Goal: Information Seeking & Learning: Check status

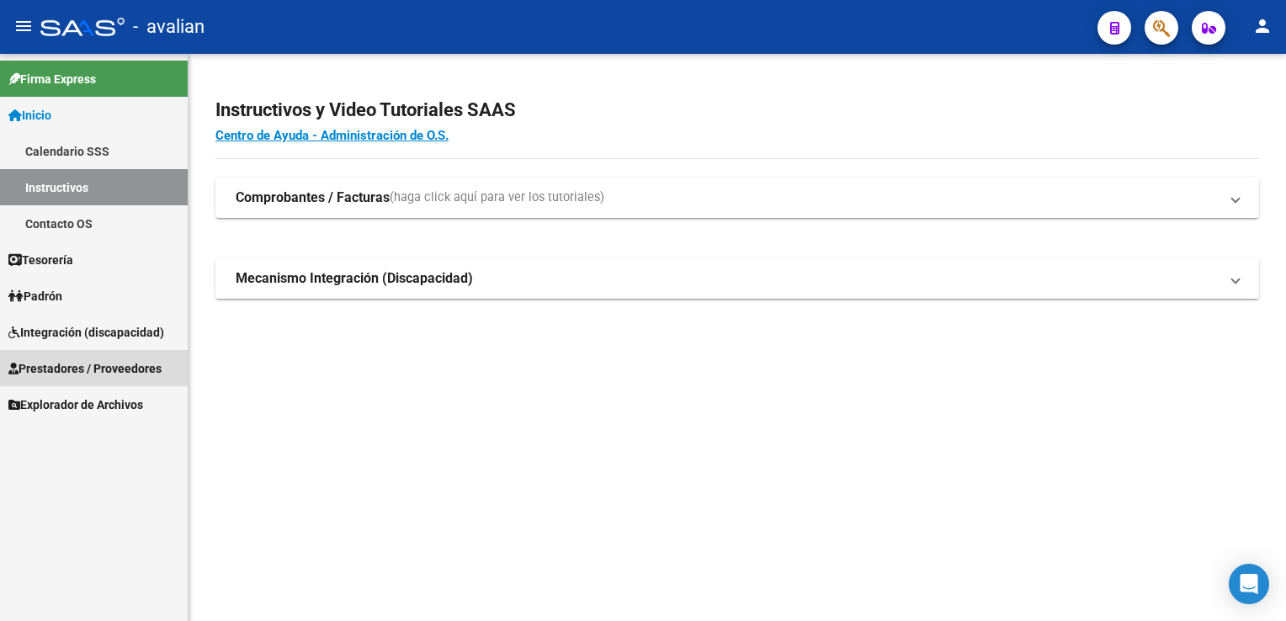
click at [98, 370] on span "Prestadores / Proveedores" at bounding box center [84, 368] width 153 height 19
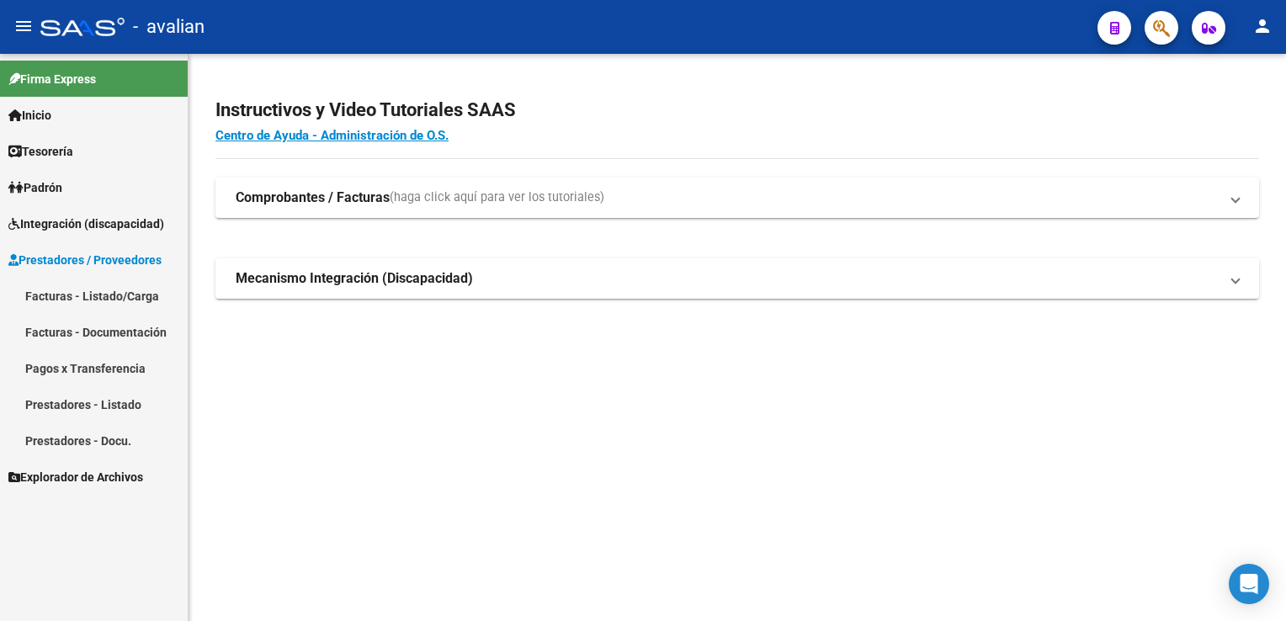
click at [108, 323] on link "Facturas - Documentación" at bounding box center [94, 332] width 188 height 36
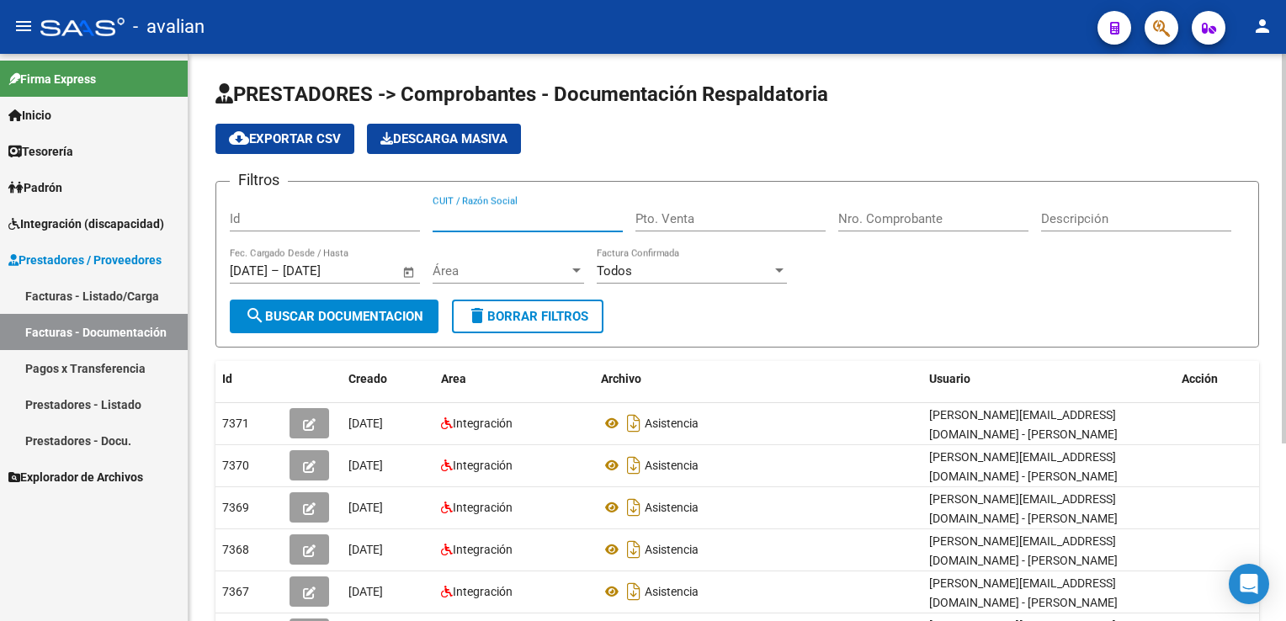
click at [433, 215] on input "CUIT / Razón Social" at bounding box center [528, 218] width 190 height 15
paste input "273084449276"
type input "273084449276"
type input "1"
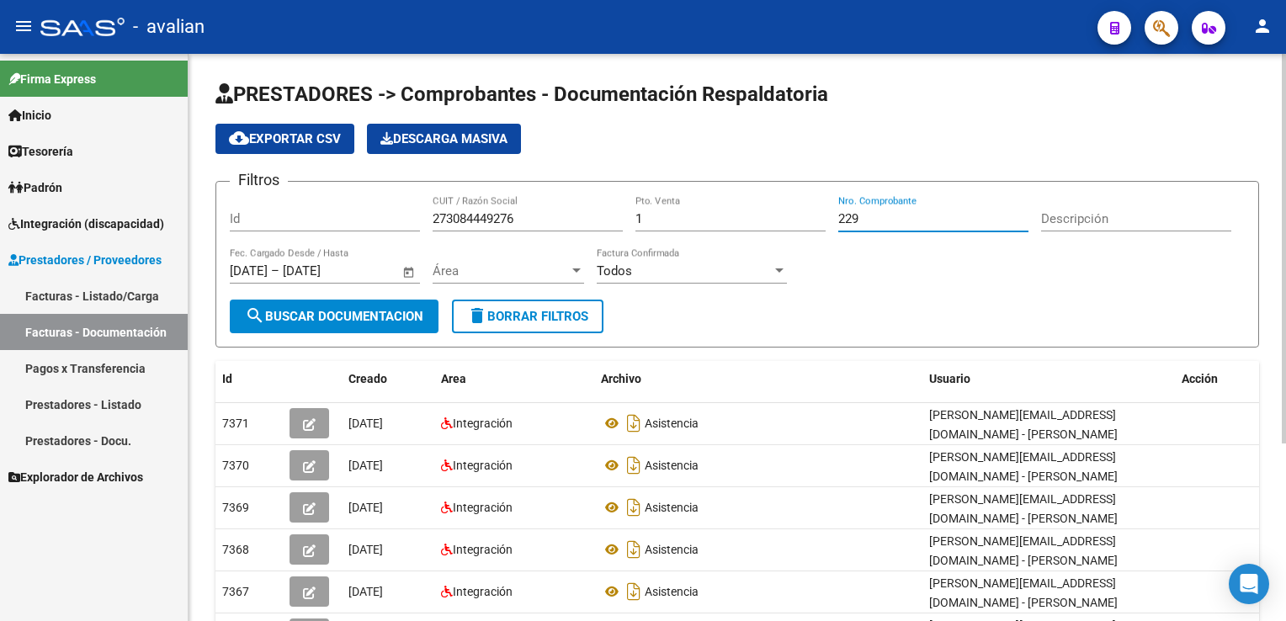
type input "229"
click at [474, 277] on span "Área" at bounding box center [501, 270] width 136 height 15
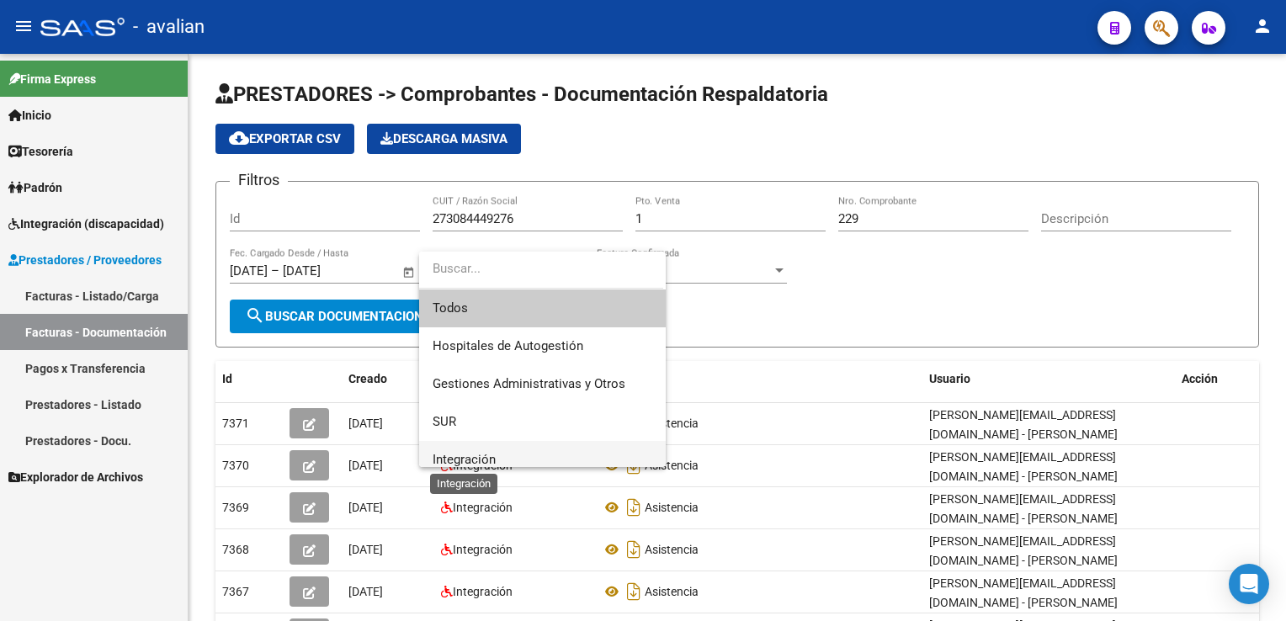
click at [475, 456] on span "Integración" at bounding box center [464, 459] width 63 height 15
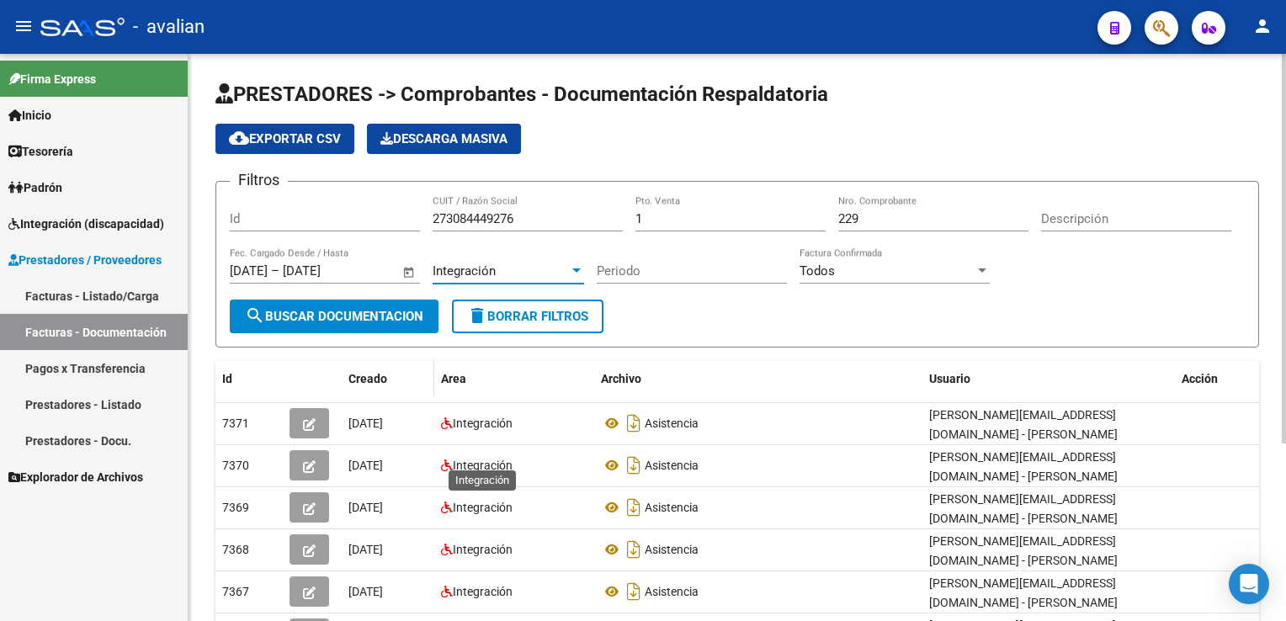
scroll to position [10, 0]
click at [369, 328] on button "search Buscar Documentacion" at bounding box center [334, 317] width 209 height 34
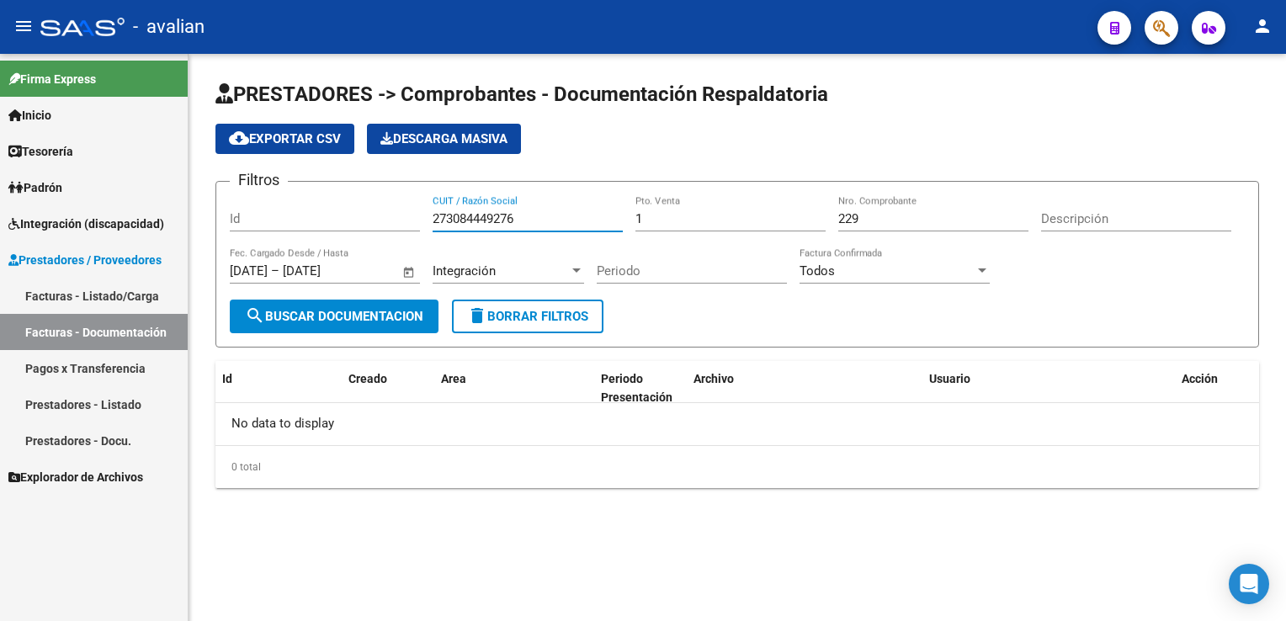
click at [489, 221] on input "273084449276" at bounding box center [528, 218] width 190 height 15
type input "273084449276"
drag, startPoint x: 645, startPoint y: 217, endPoint x: 613, endPoint y: 217, distance: 32.0
click at [613, 217] on div "Filtros Id 273084449276 CUIT / Razón Social 1 Pto. Venta 229 Nro. Comprobante D…" at bounding box center [737, 247] width 1015 height 104
click at [295, 321] on span "search Buscar Documentacion" at bounding box center [334, 316] width 178 height 15
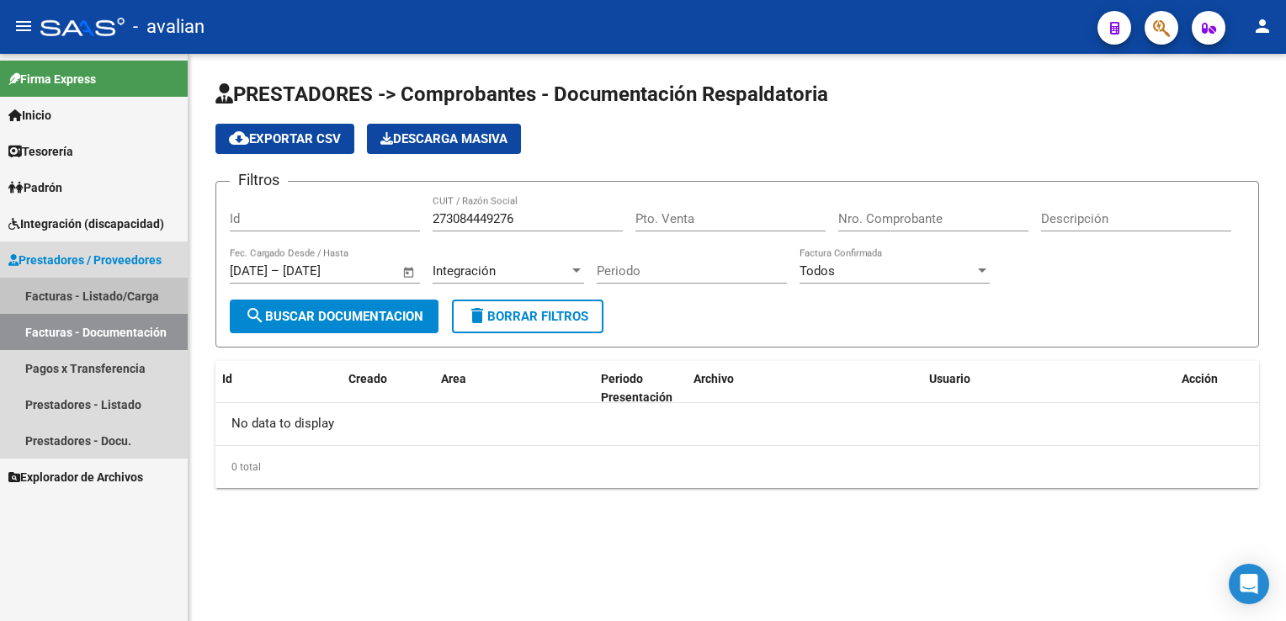
click at [88, 298] on link "Facturas - Listado/Carga" at bounding box center [94, 296] width 188 height 36
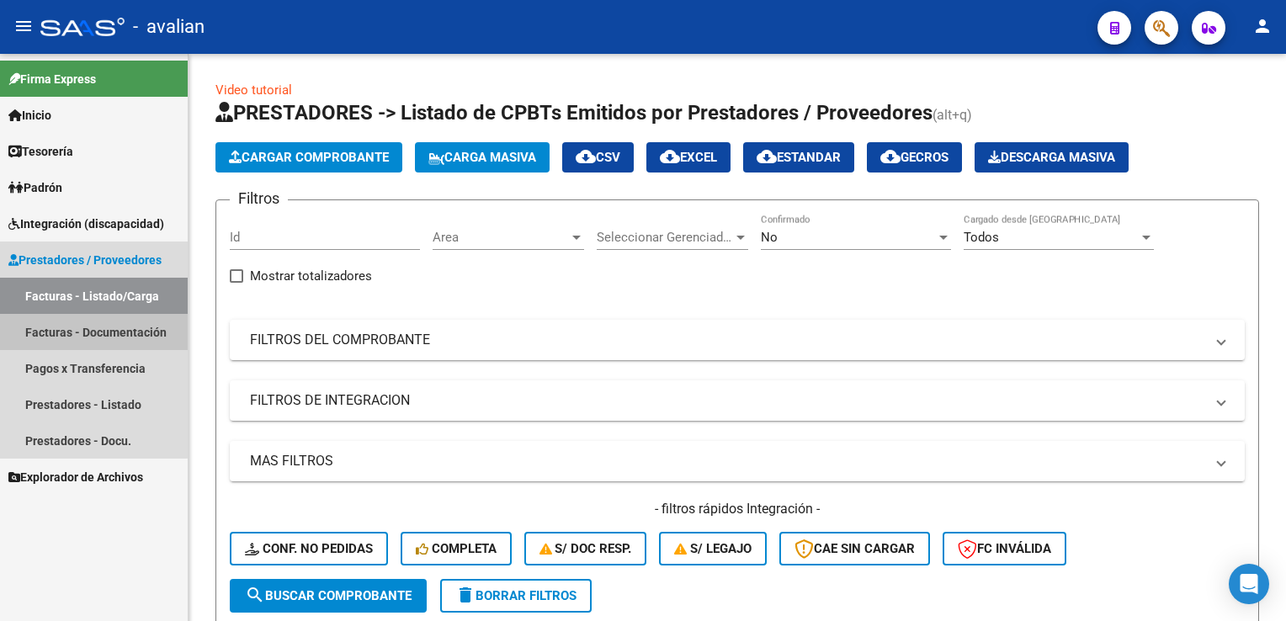
click at [88, 327] on link "Facturas - Documentación" at bounding box center [94, 332] width 188 height 36
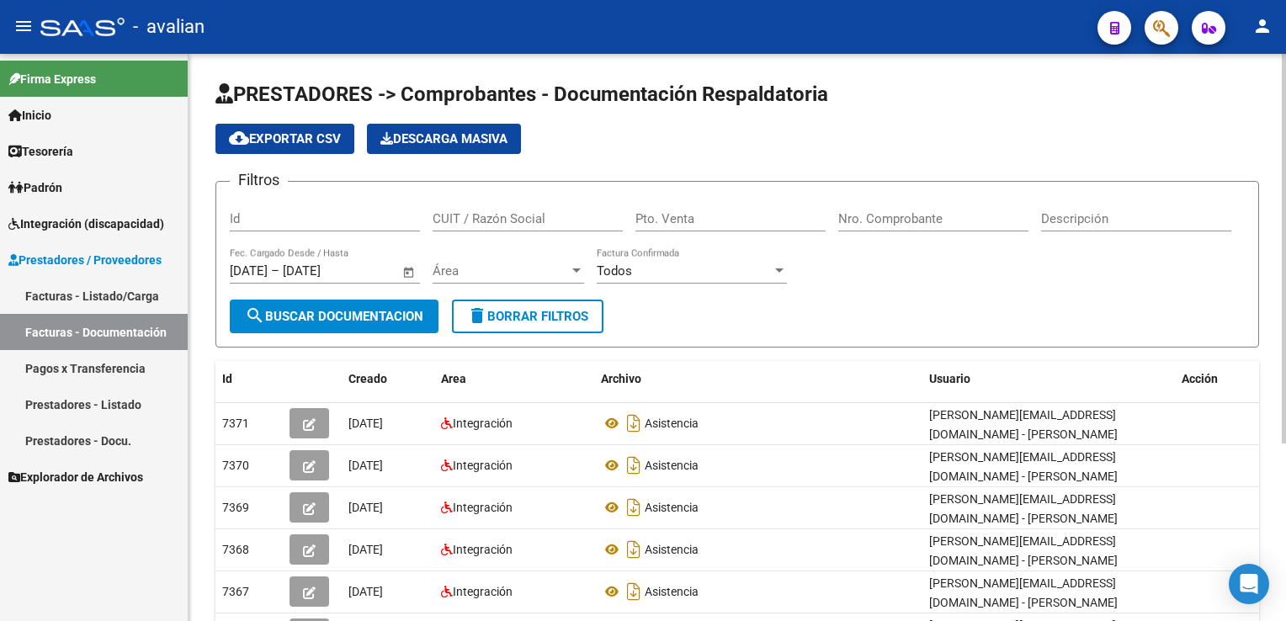
click at [475, 314] on mat-icon "delete" at bounding box center [477, 316] width 20 height 20
click at [532, 213] on input "CUIT / Razón Social" at bounding box center [528, 218] width 190 height 15
type input "27308449276"
type input "1"
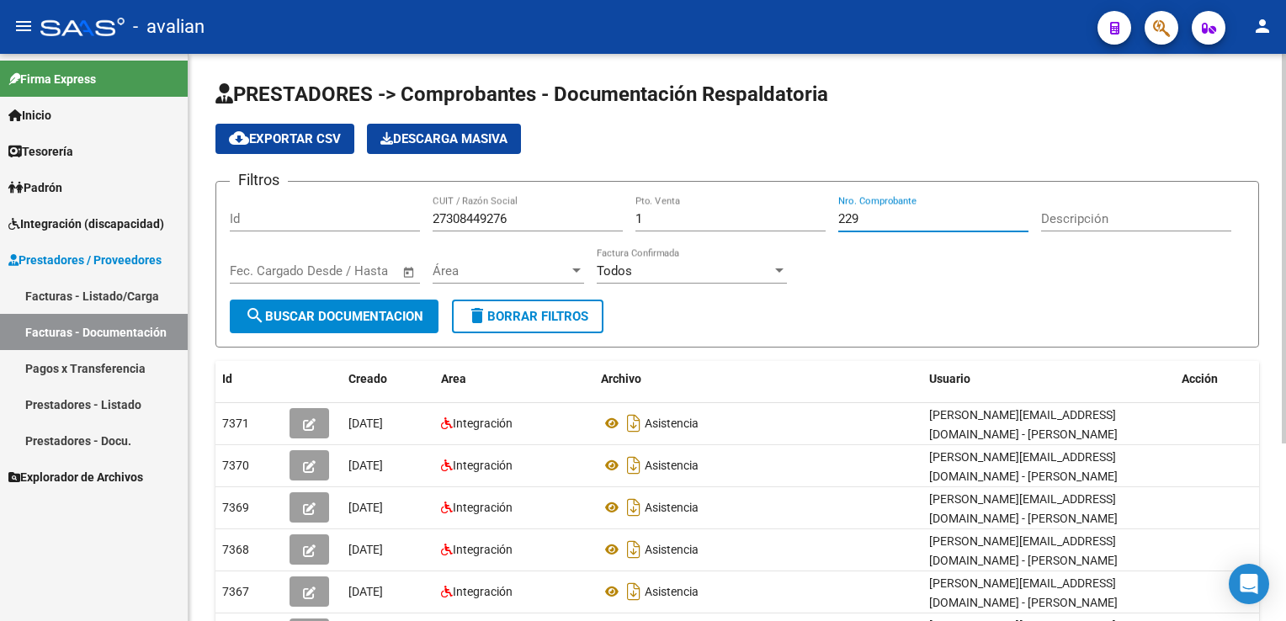
type input "229"
click at [460, 273] on span "Área" at bounding box center [501, 270] width 136 height 15
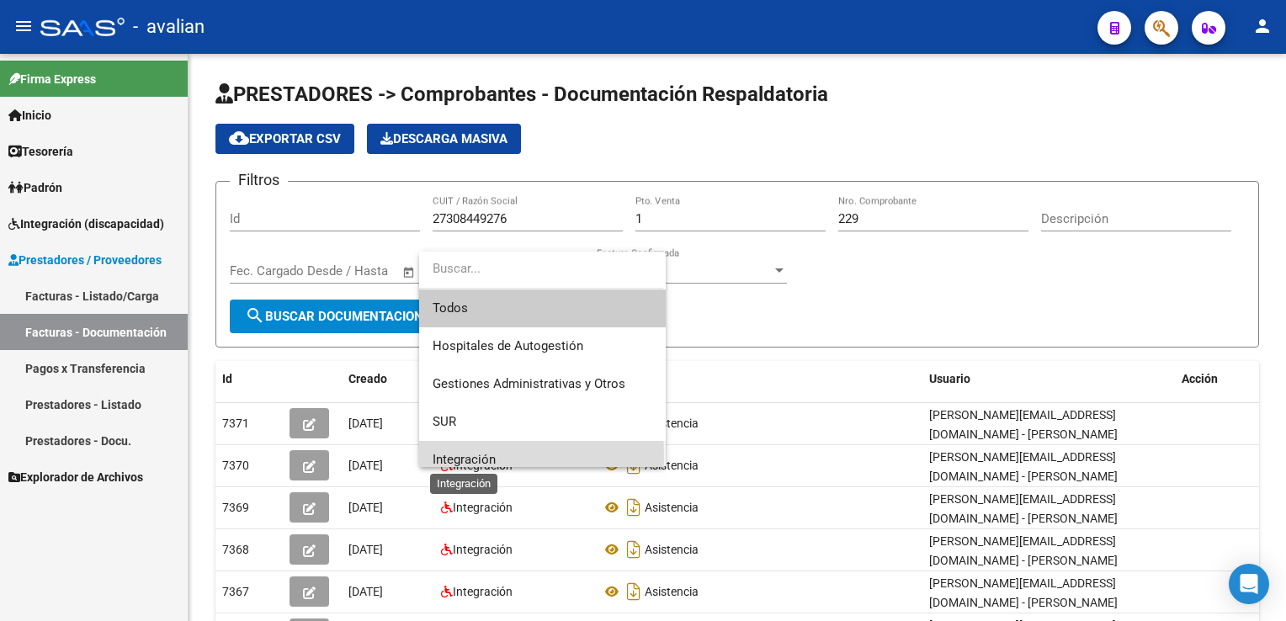
click at [459, 456] on span "Integración" at bounding box center [464, 459] width 63 height 15
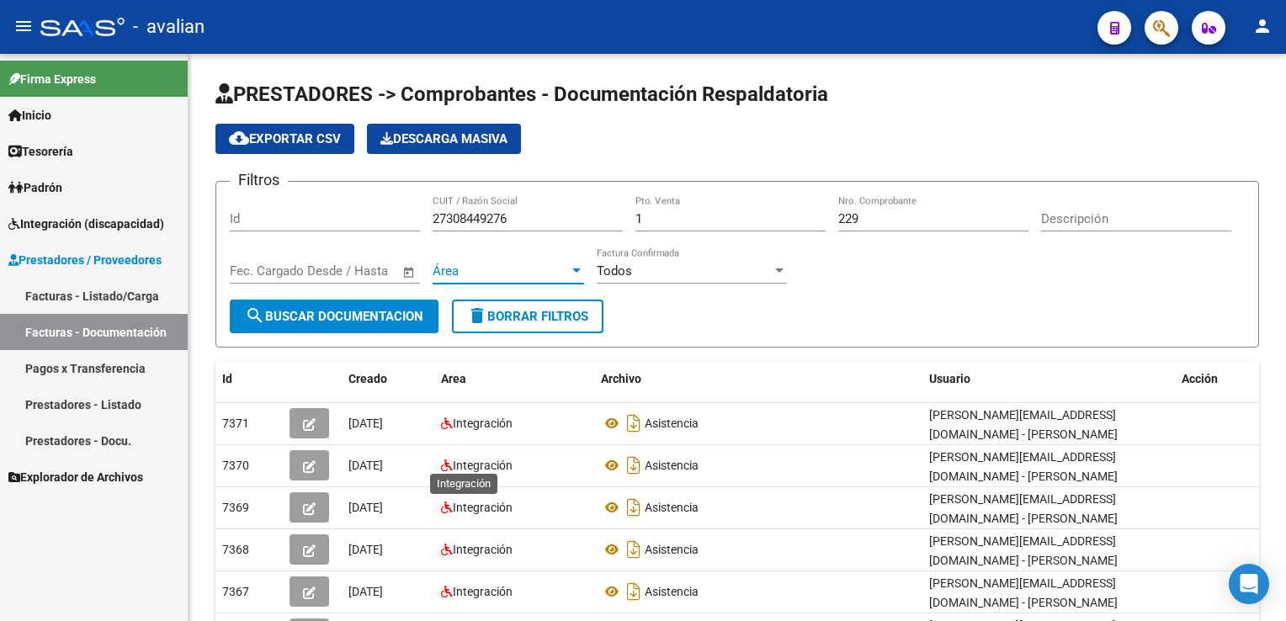
scroll to position [10, 0]
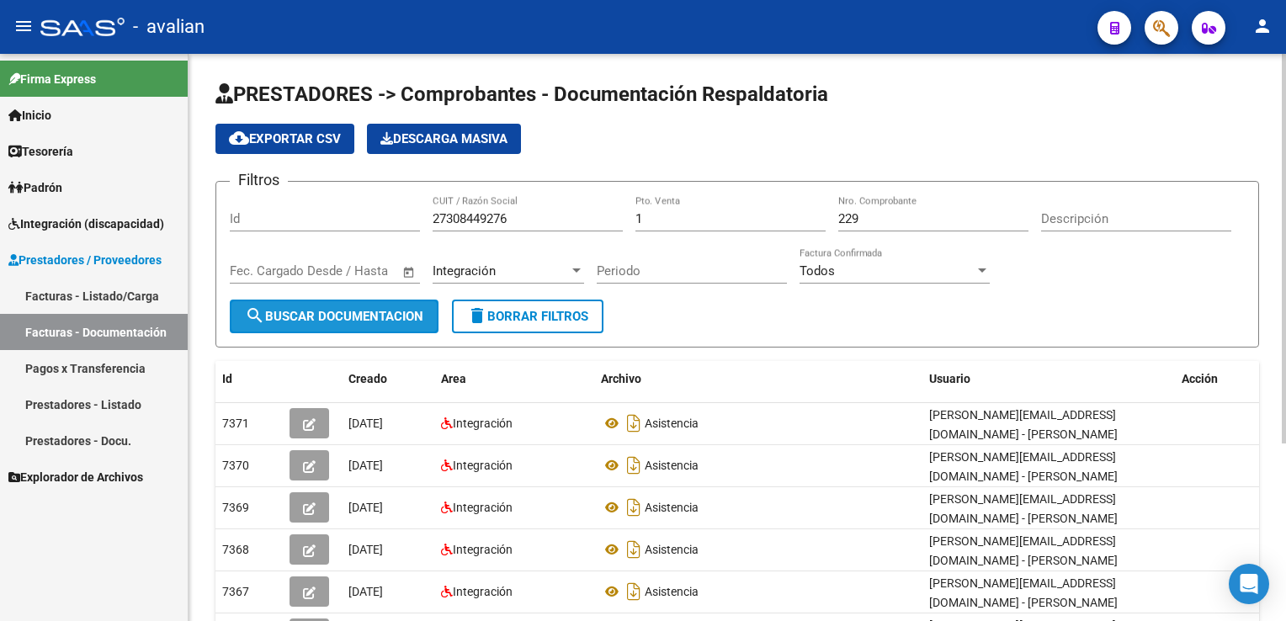
click at [346, 309] on span "search Buscar Documentacion" at bounding box center [334, 316] width 178 height 15
